Goal: Find contact information: Obtain details needed to contact an individual or organization

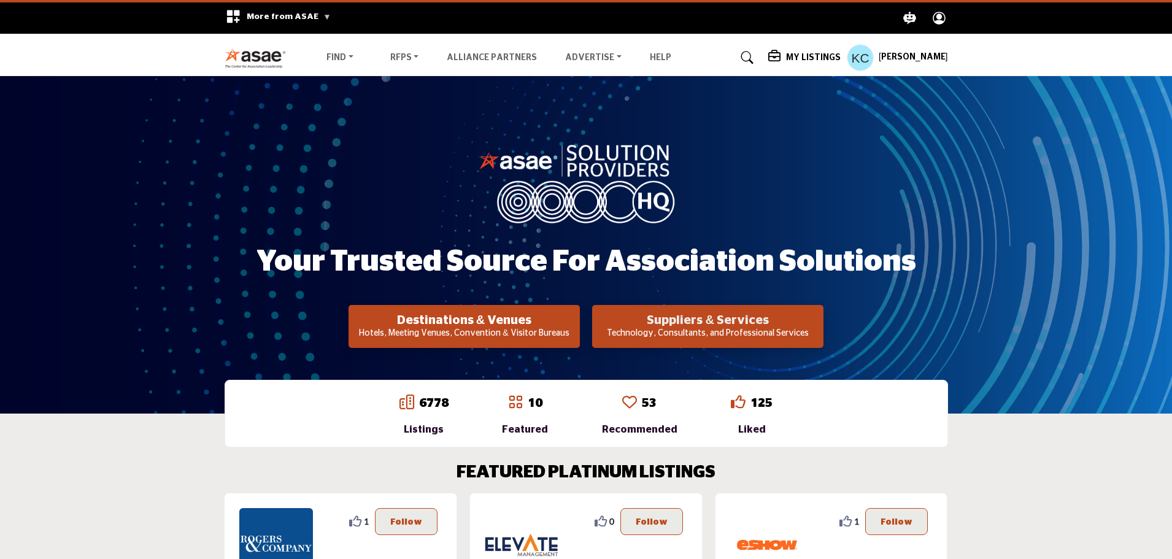
click at [576, 320] on h2 "Suppliers & Services" at bounding box center [464, 320] width 224 height 15
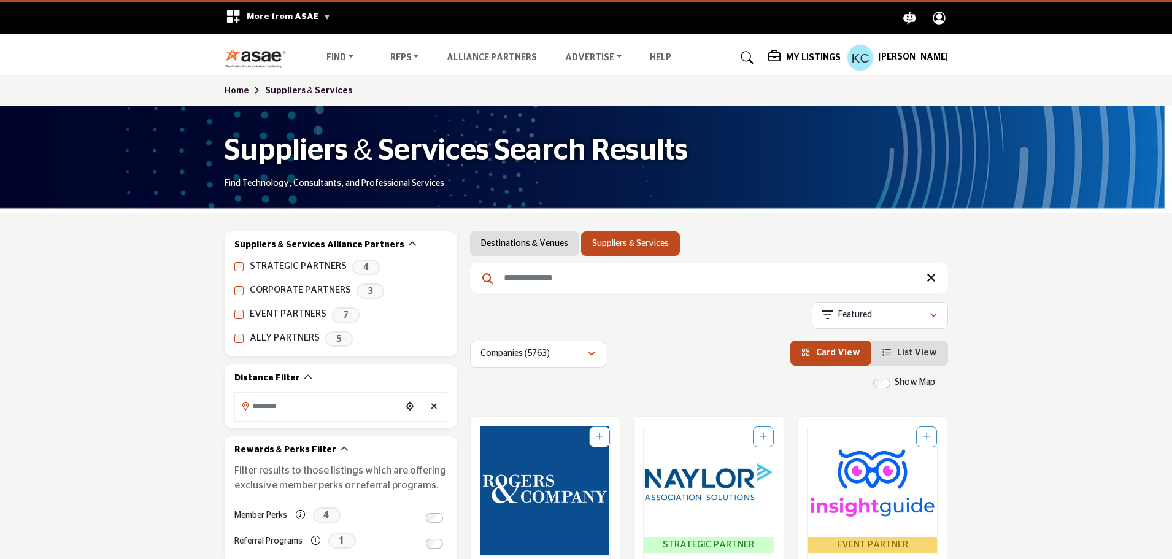
click at [566, 281] on input "Search Keyword" at bounding box center [709, 277] width 478 height 29
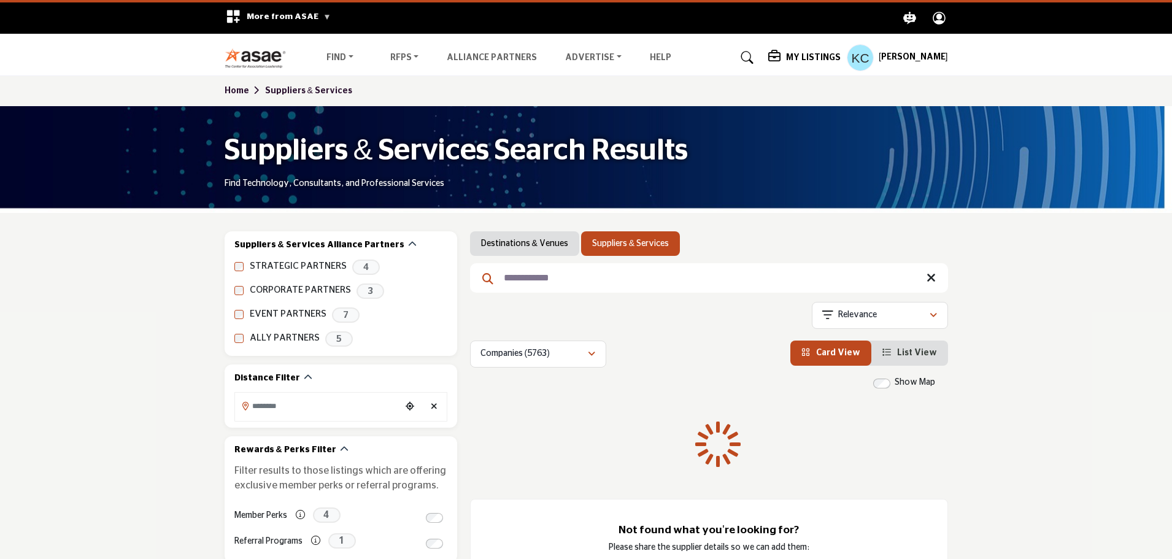
type input "**********"
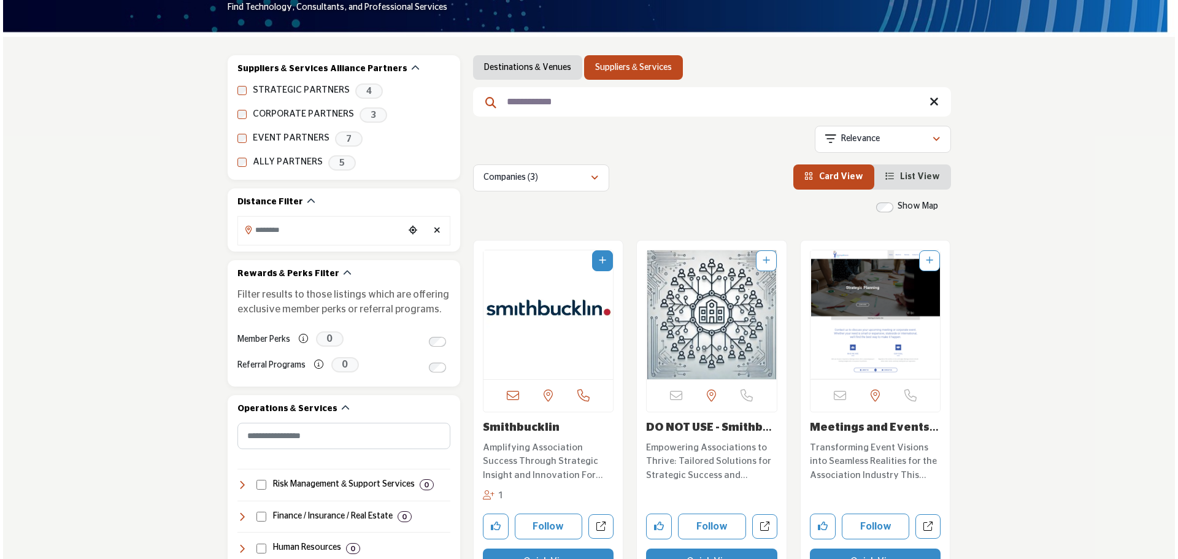
scroll to position [184, 0]
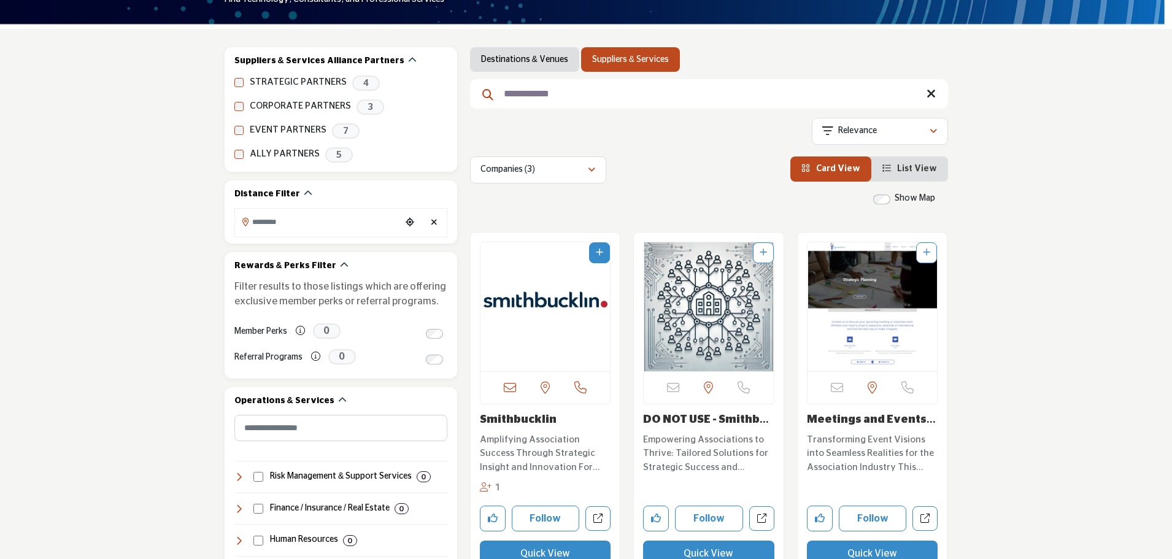
click at [702, 547] on button "Quick View" at bounding box center [708, 554] width 131 height 26
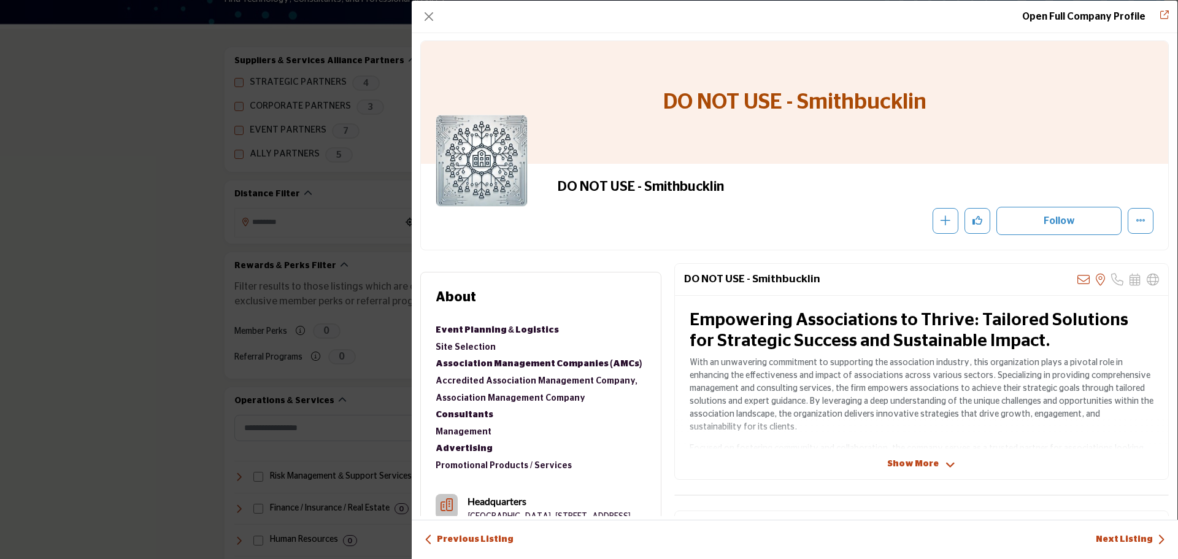
scroll to position [0, 0]
click at [431, 16] on button "Close" at bounding box center [428, 16] width 17 height 17
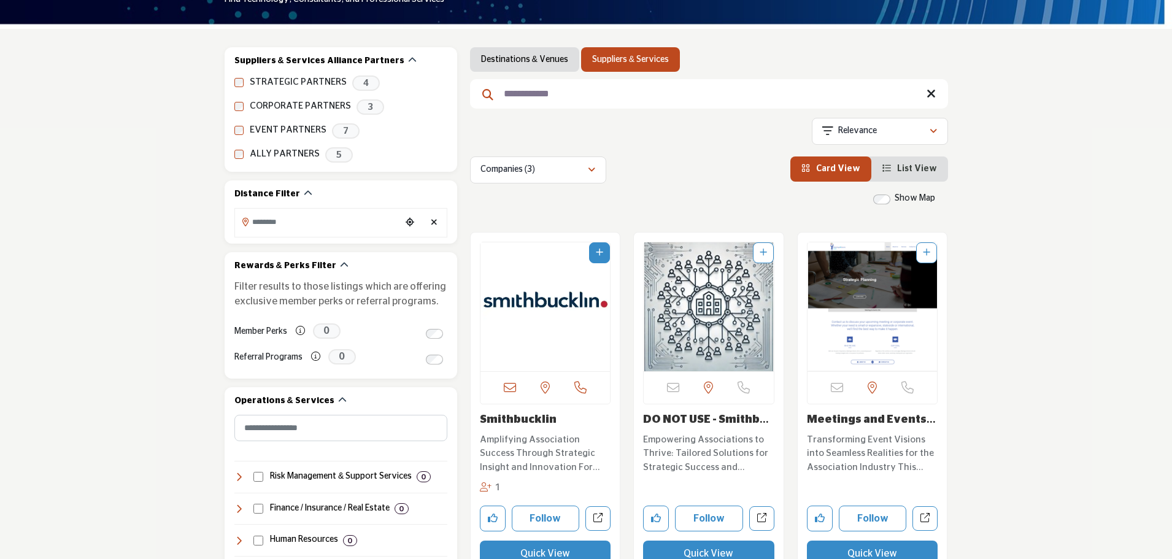
click at [862, 549] on button "Quick View" at bounding box center [872, 554] width 131 height 26
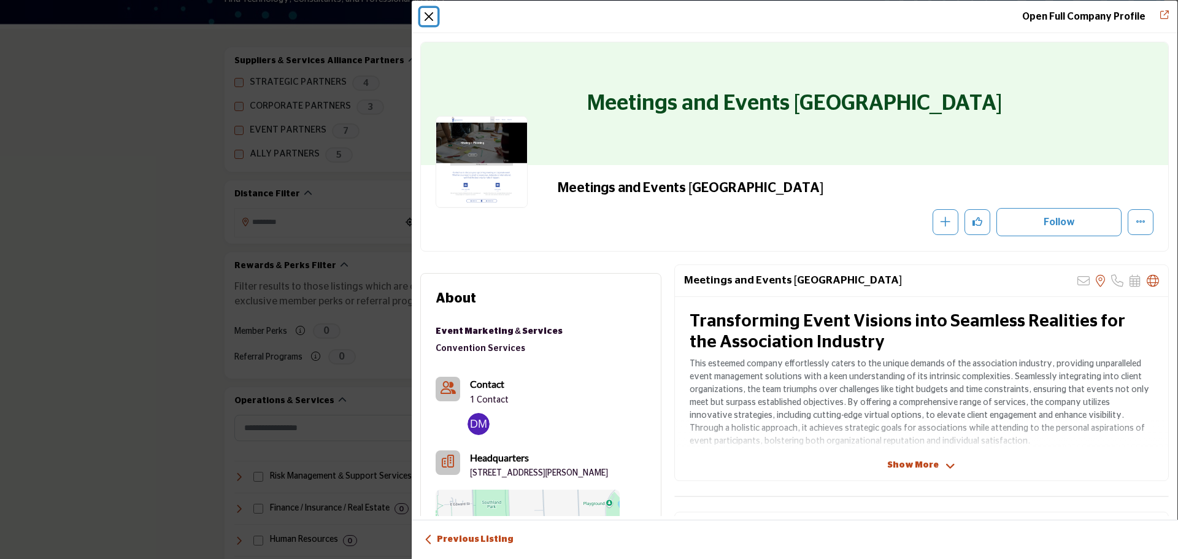
click at [431, 15] on button "Close" at bounding box center [428, 16] width 17 height 17
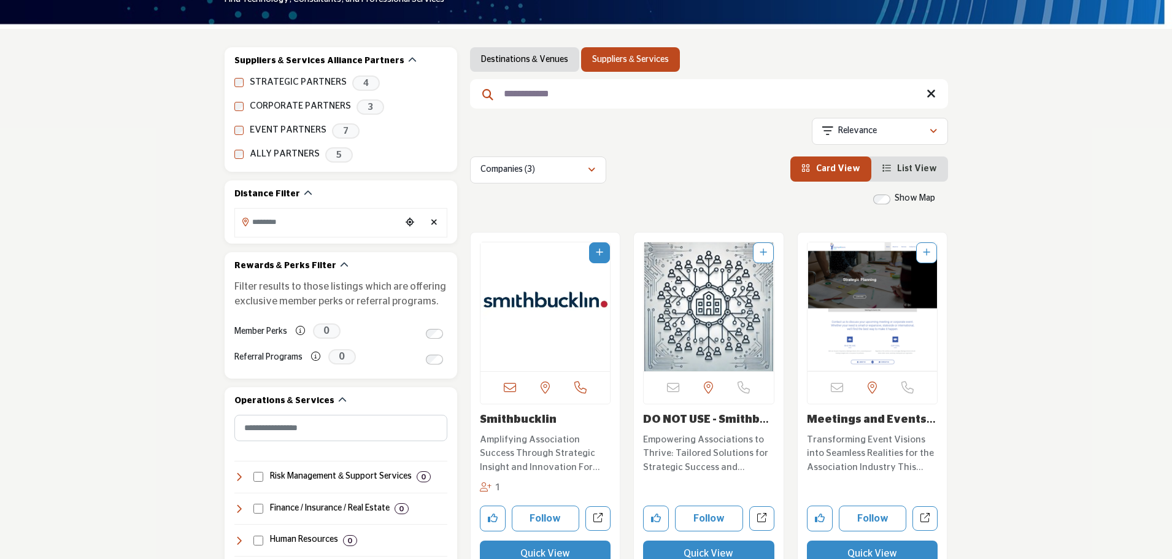
click at [531, 549] on button "Quick View" at bounding box center [545, 554] width 131 height 26
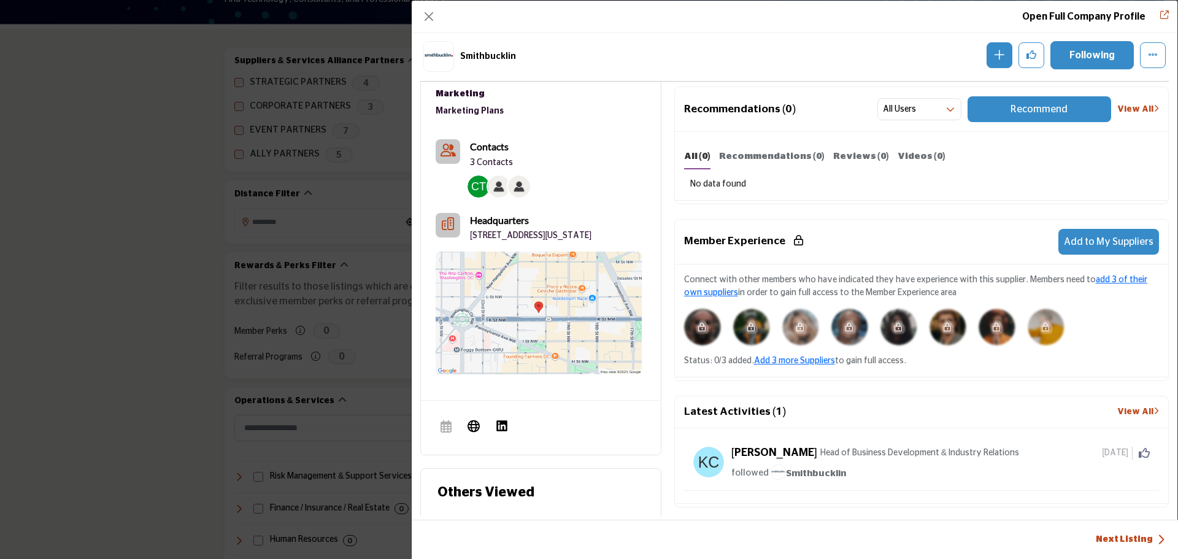
scroll to position [479, 0]
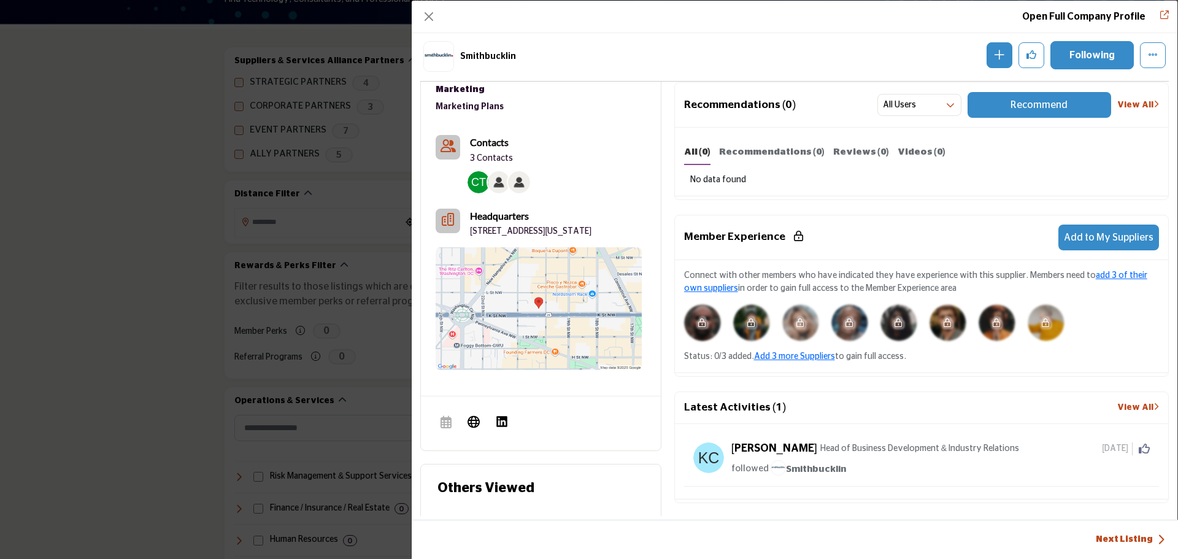
click at [487, 141] on b "Contacts" at bounding box center [489, 142] width 39 height 12
